Goal: Information Seeking & Learning: Learn about a topic

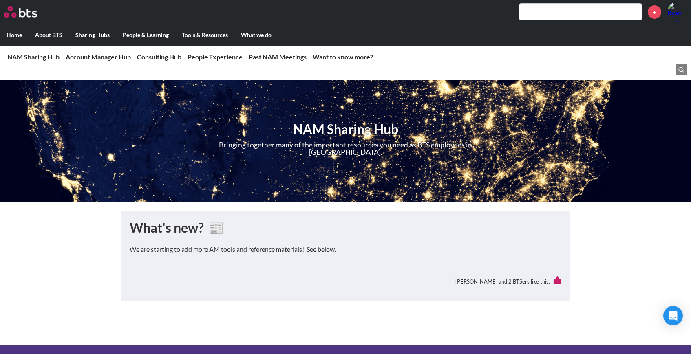
click at [543, 14] on input "text" at bounding box center [581, 12] width 122 height 16
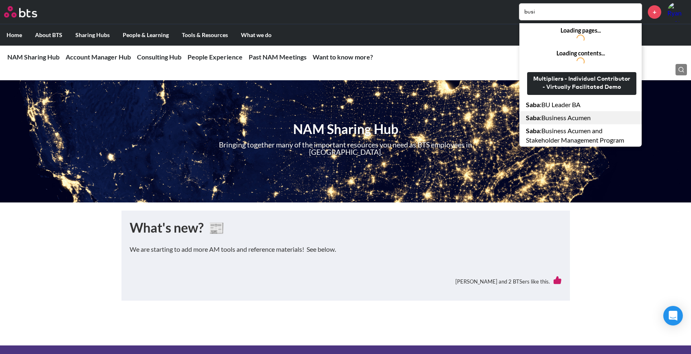
click at [556, 117] on link "Saba : Business Acumen" at bounding box center [581, 117] width 122 height 13
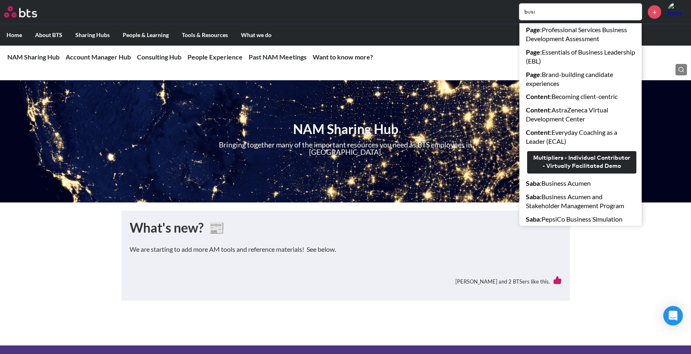
click at [566, 14] on input "busi" at bounding box center [581, 12] width 122 height 16
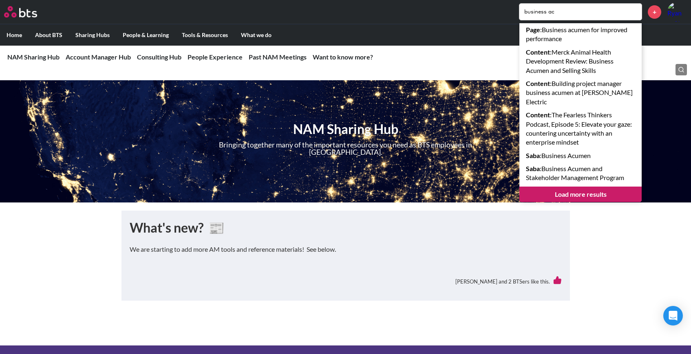
type input "business ac"
click at [102, 52] on nav "NAM Sharing Hub NAM Sharing Hub What's new? 📰 Account Manager Hub Account Manag…" at bounding box center [345, 57] width 691 height 24
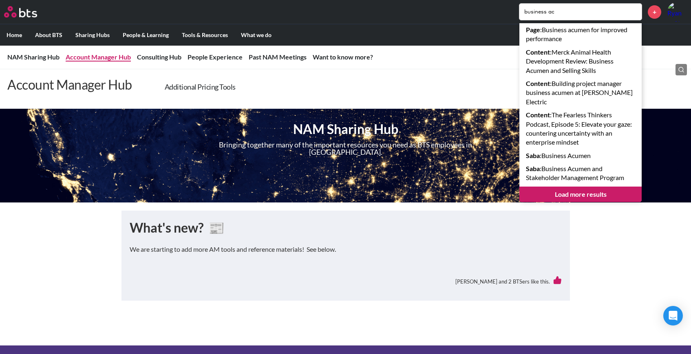
click at [102, 61] on link "Account Manager Hub" at bounding box center [98, 57] width 65 height 8
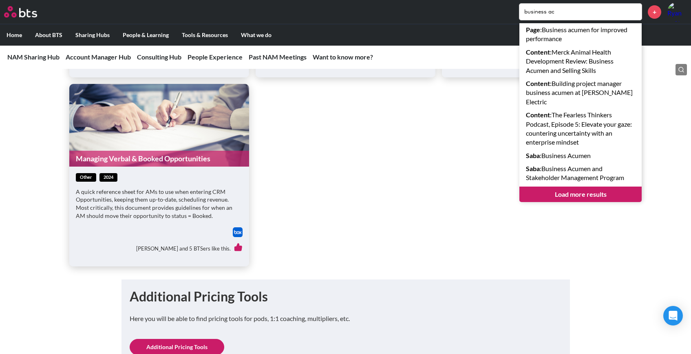
click at [409, 210] on ul "BTS NAM Delivery Pricing Tool other 2023 Access the Delivery Pricing Tool throu…" at bounding box center [345, 73] width 553 height 386
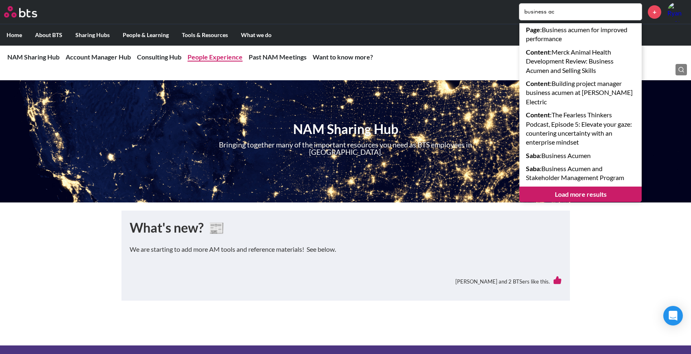
click at [215, 55] on link "People Experience" at bounding box center [215, 57] width 55 height 8
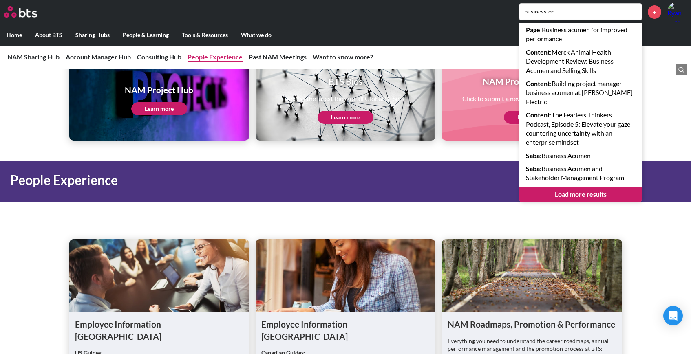
scroll to position [1043, 0]
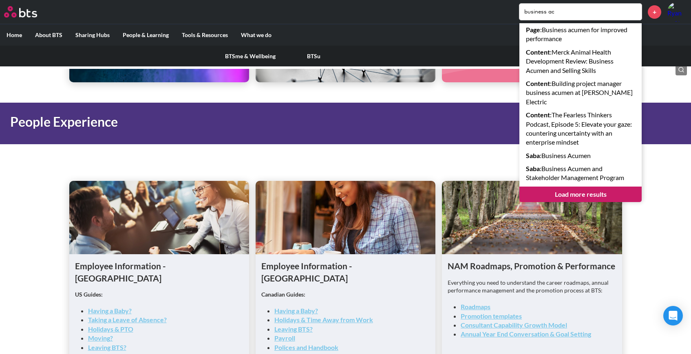
click at [133, 34] on label "People & Learning" at bounding box center [145, 34] width 59 height 21
click at [0, 0] on input "People & Learning" at bounding box center [0, 0] width 0 height 0
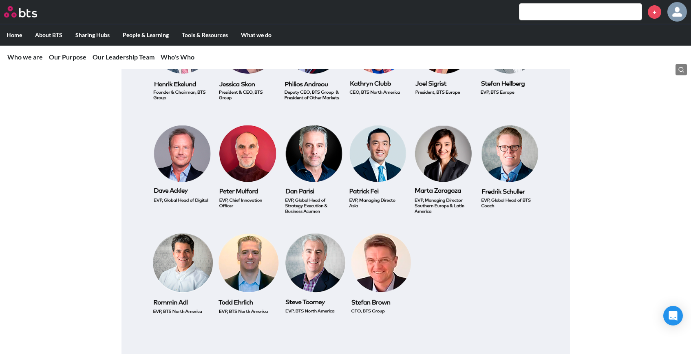
scroll to position [1266, 0]
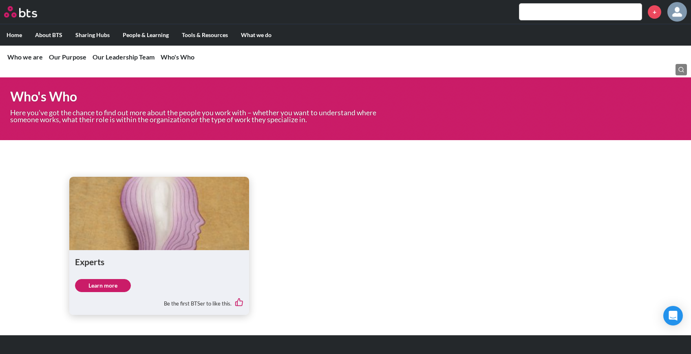
click at [111, 279] on link "Learn more" at bounding box center [103, 285] width 56 height 13
